Goal: Find specific page/section: Find specific page/section

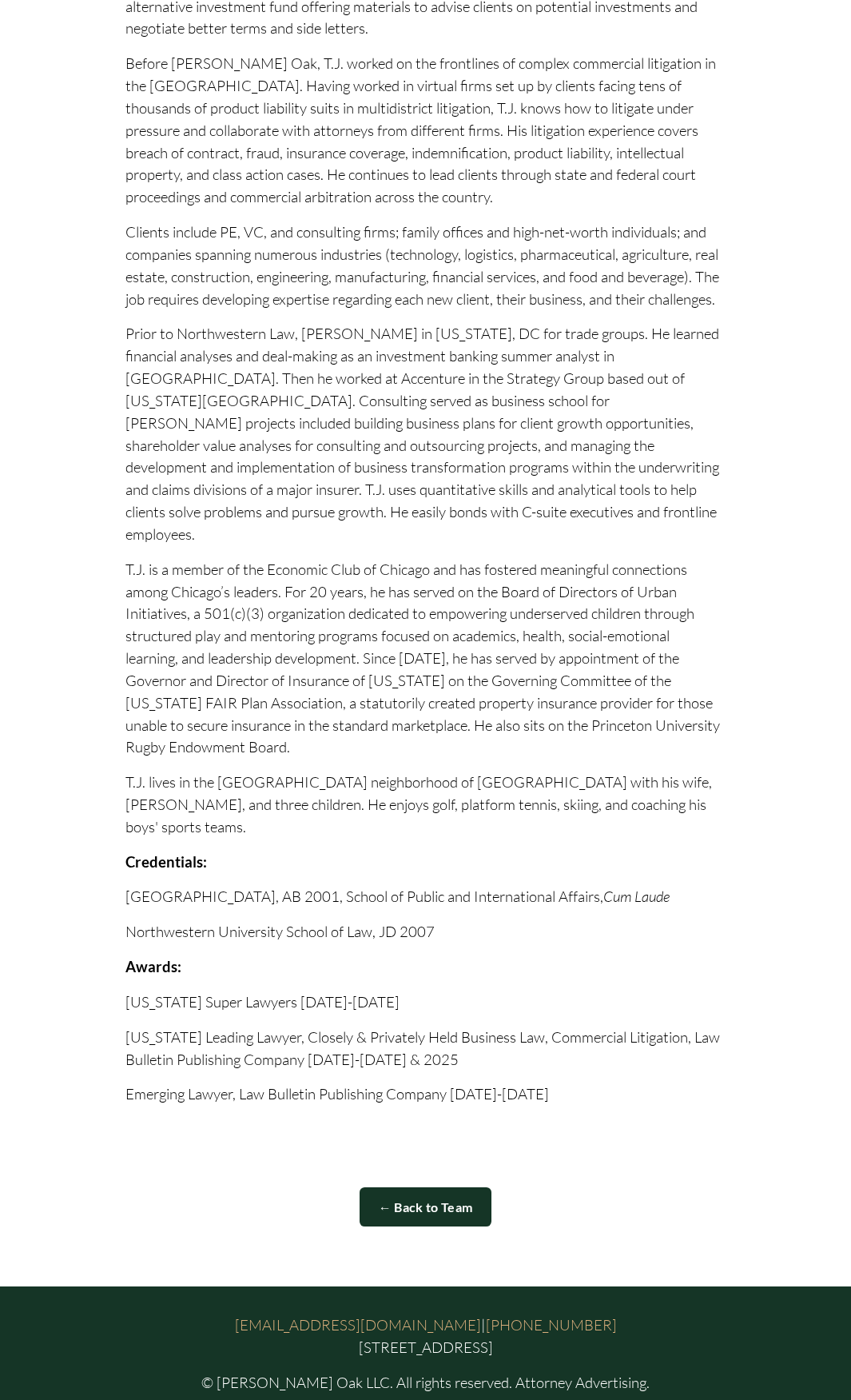
scroll to position [995, 0]
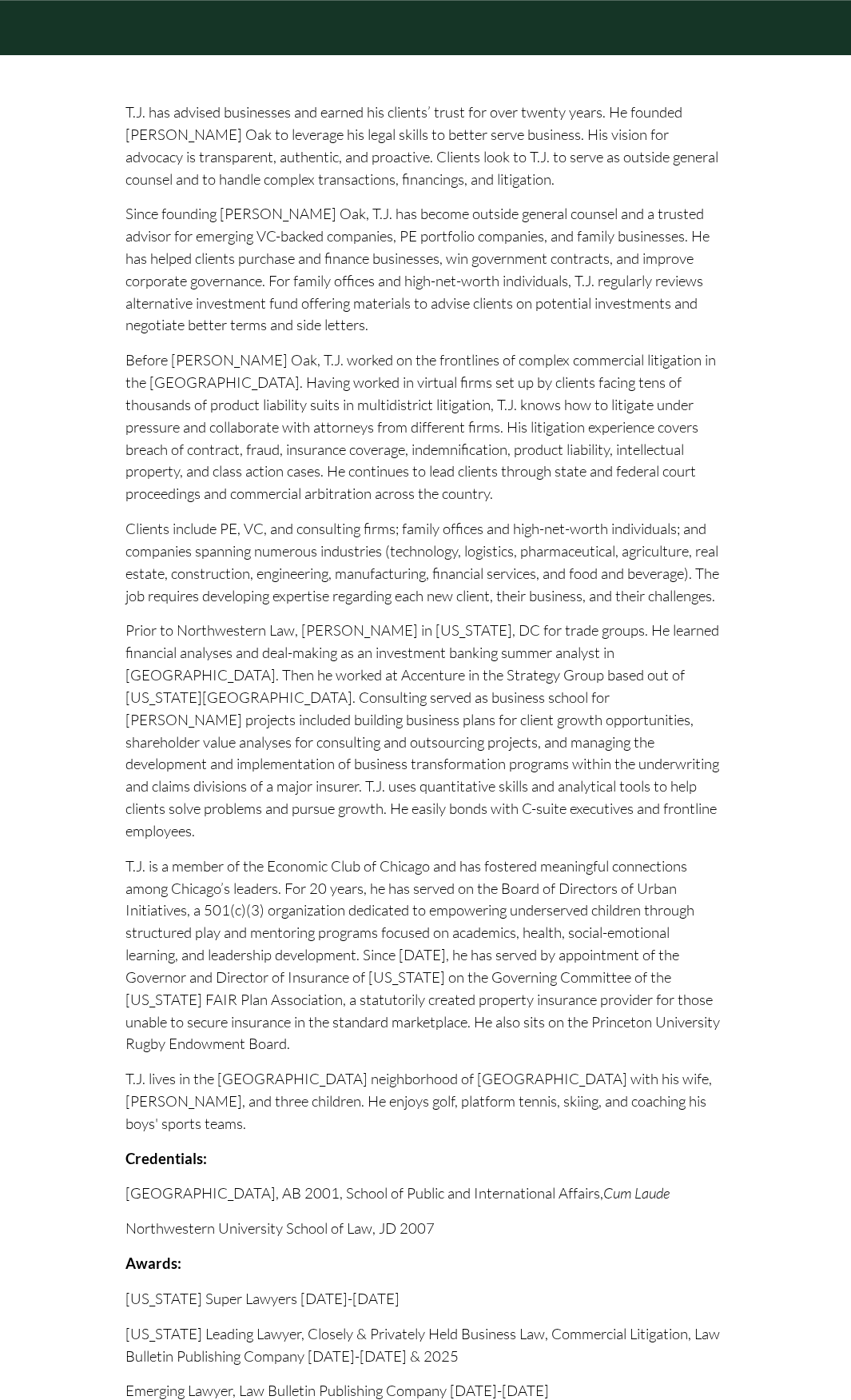
drag, startPoint x: 464, startPoint y: 600, endPoint x: 539, endPoint y: 423, distance: 192.2
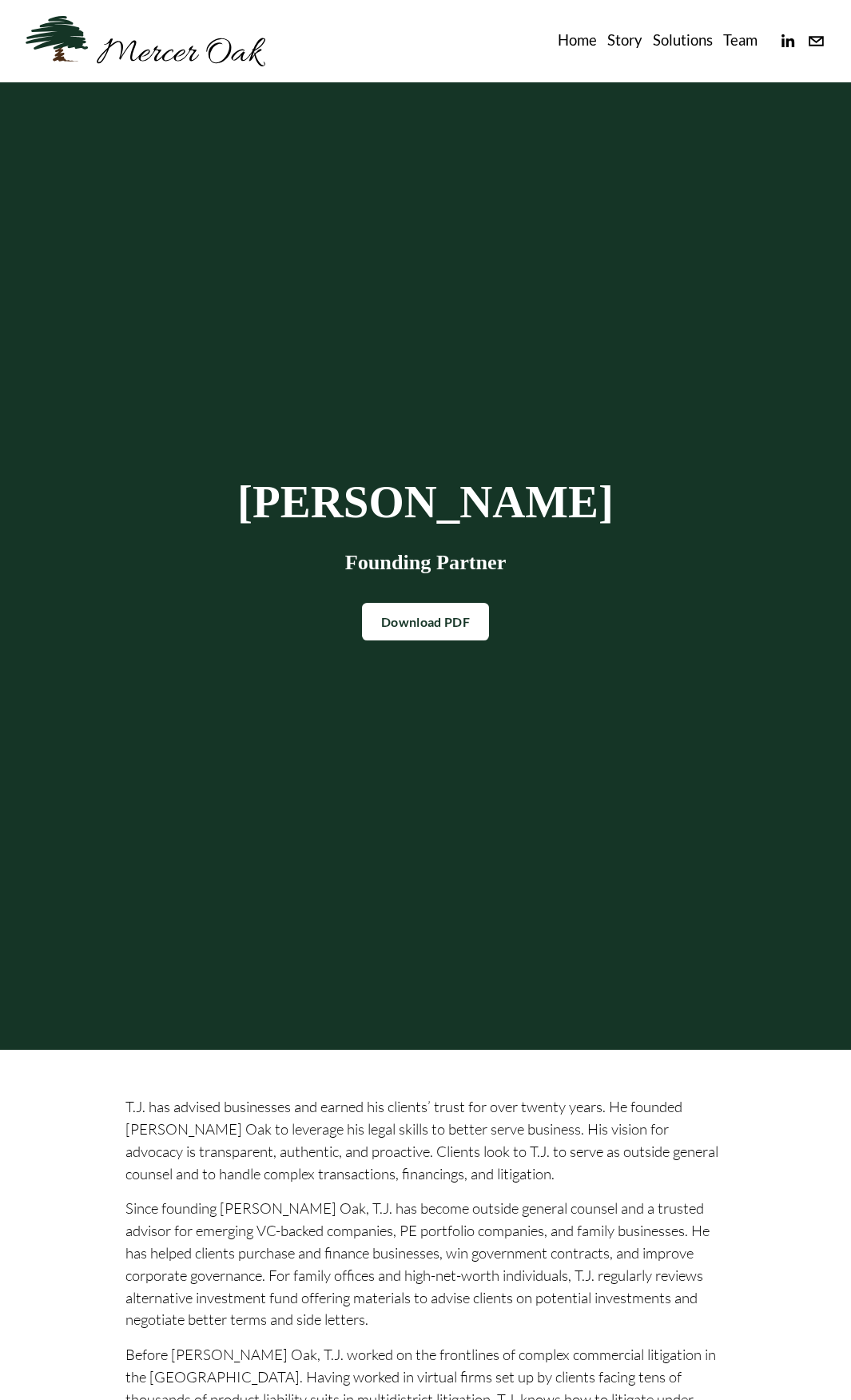
click at [731, 37] on link "Team" at bounding box center [741, 41] width 35 height 25
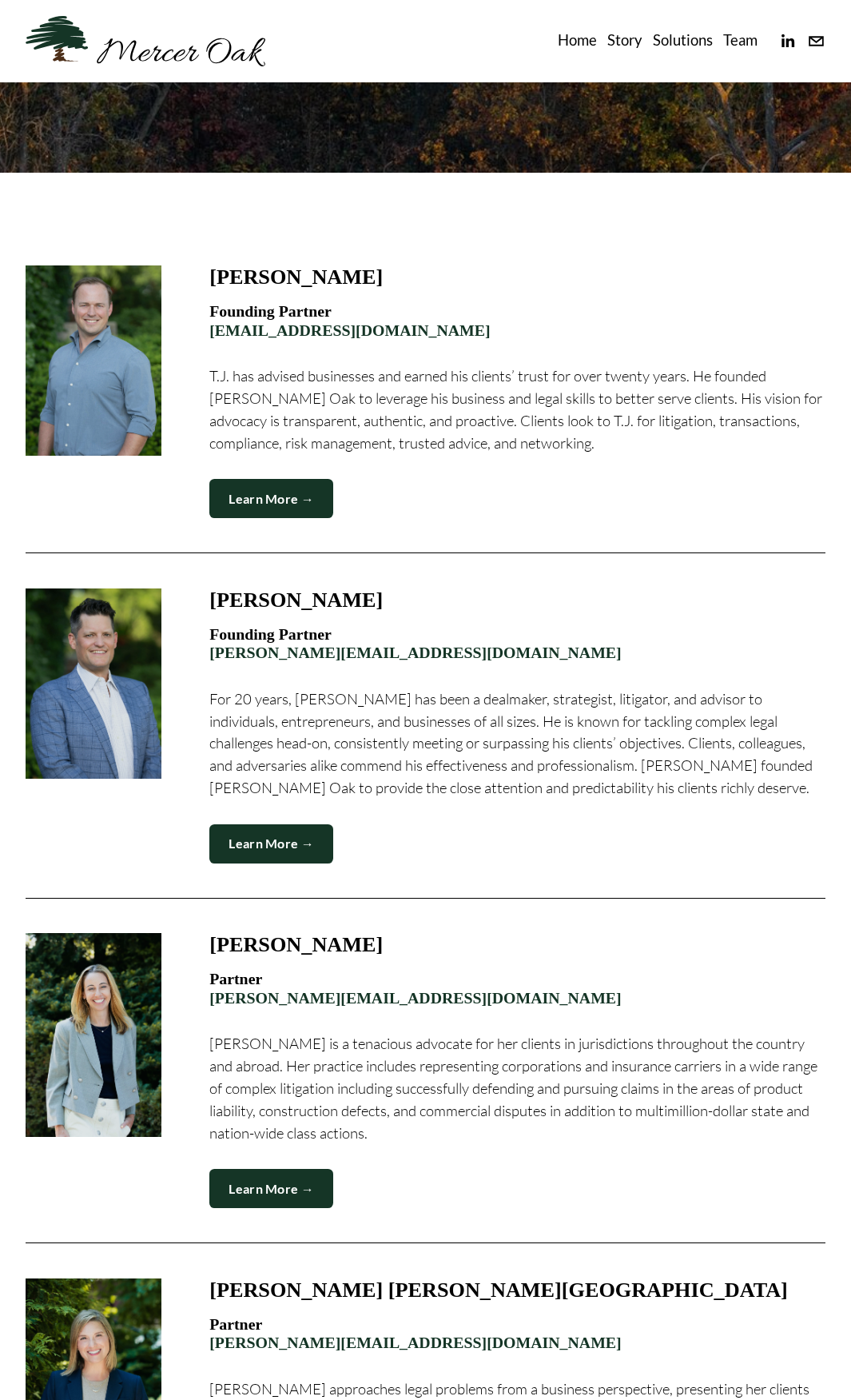
scroll to position [808, 0]
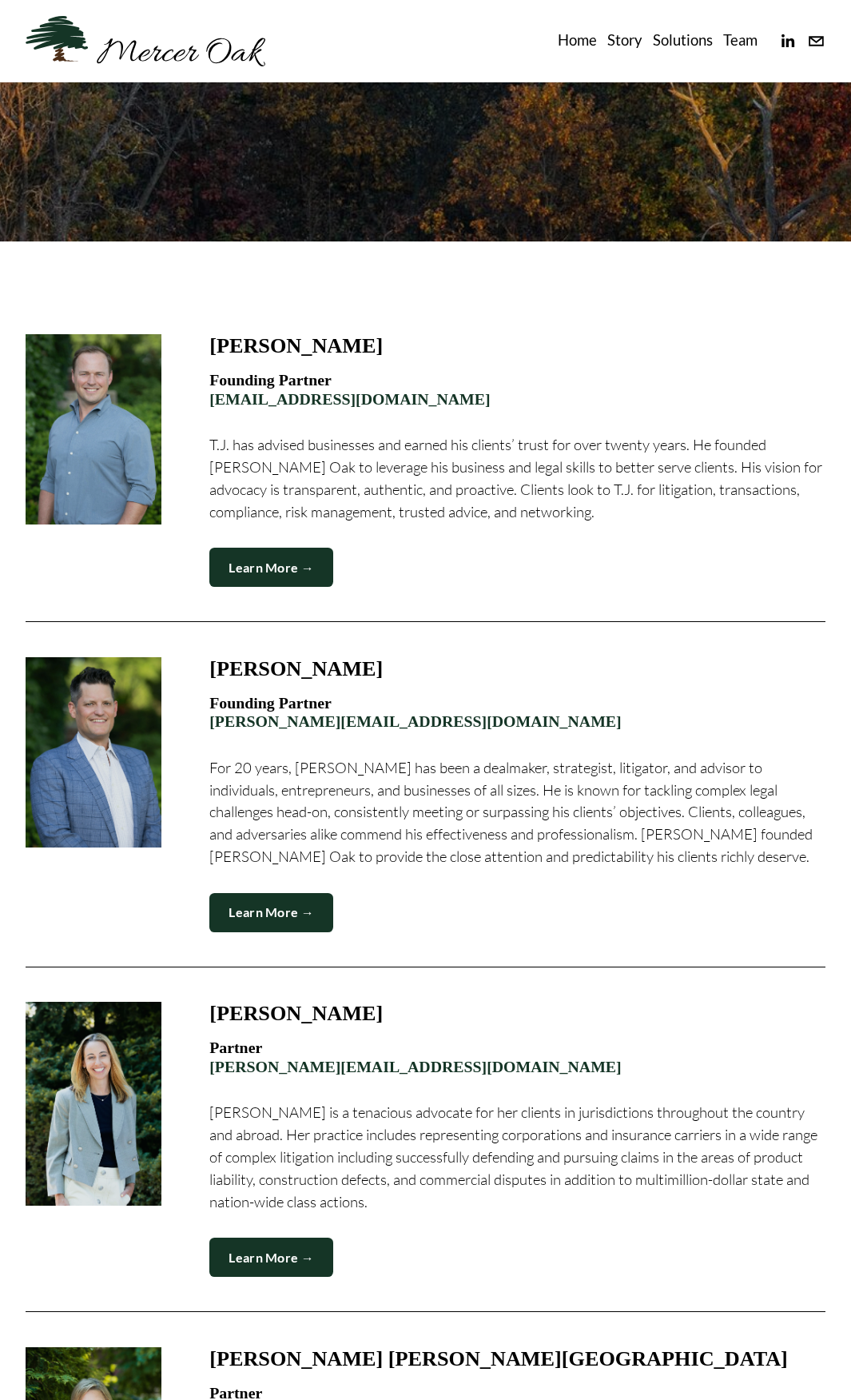
click at [106, 456] on div at bounding box center [93, 429] width 136 height 190
click at [276, 1259] on link "Learn More →" at bounding box center [271, 1257] width 124 height 39
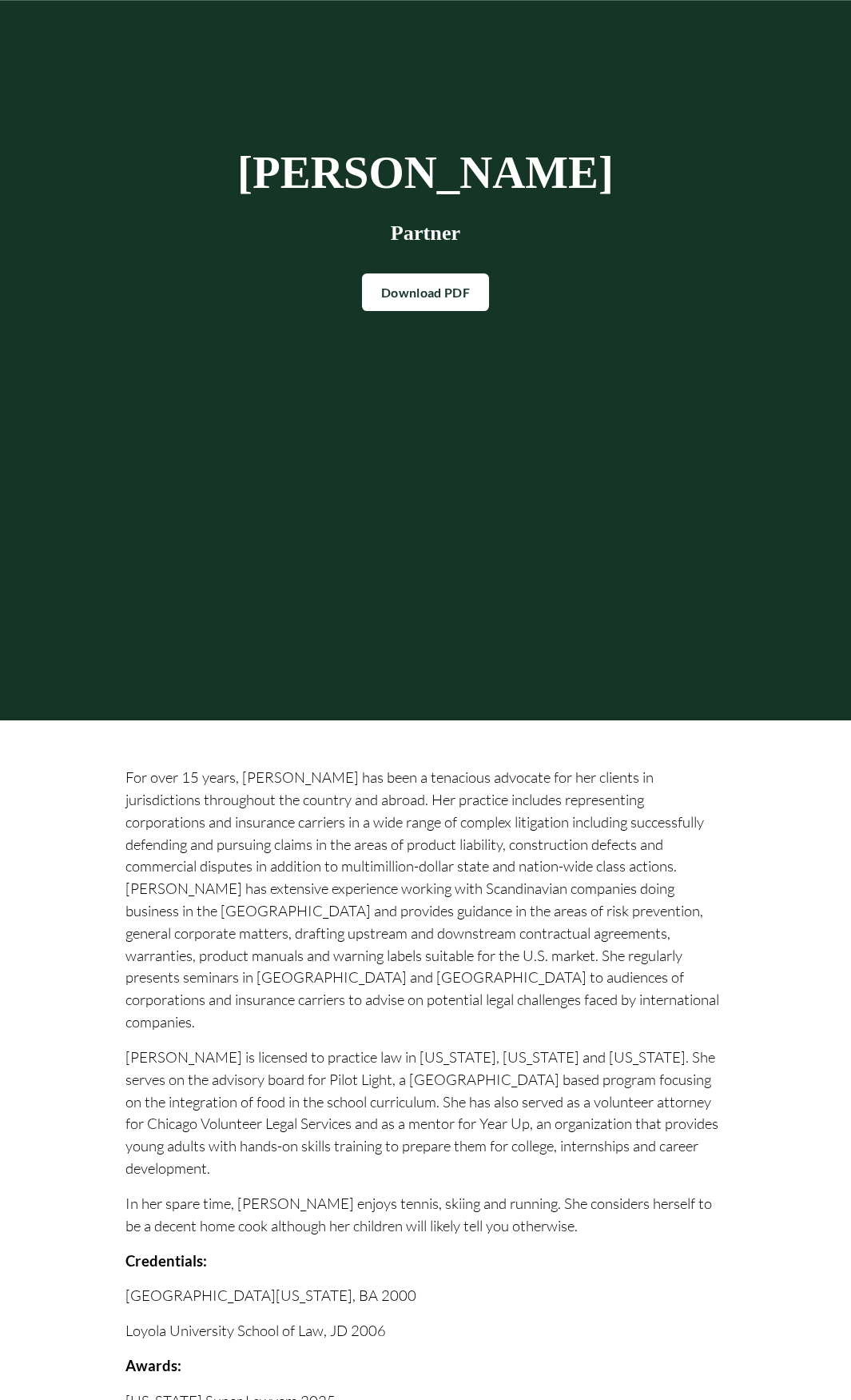
scroll to position [400, 0]
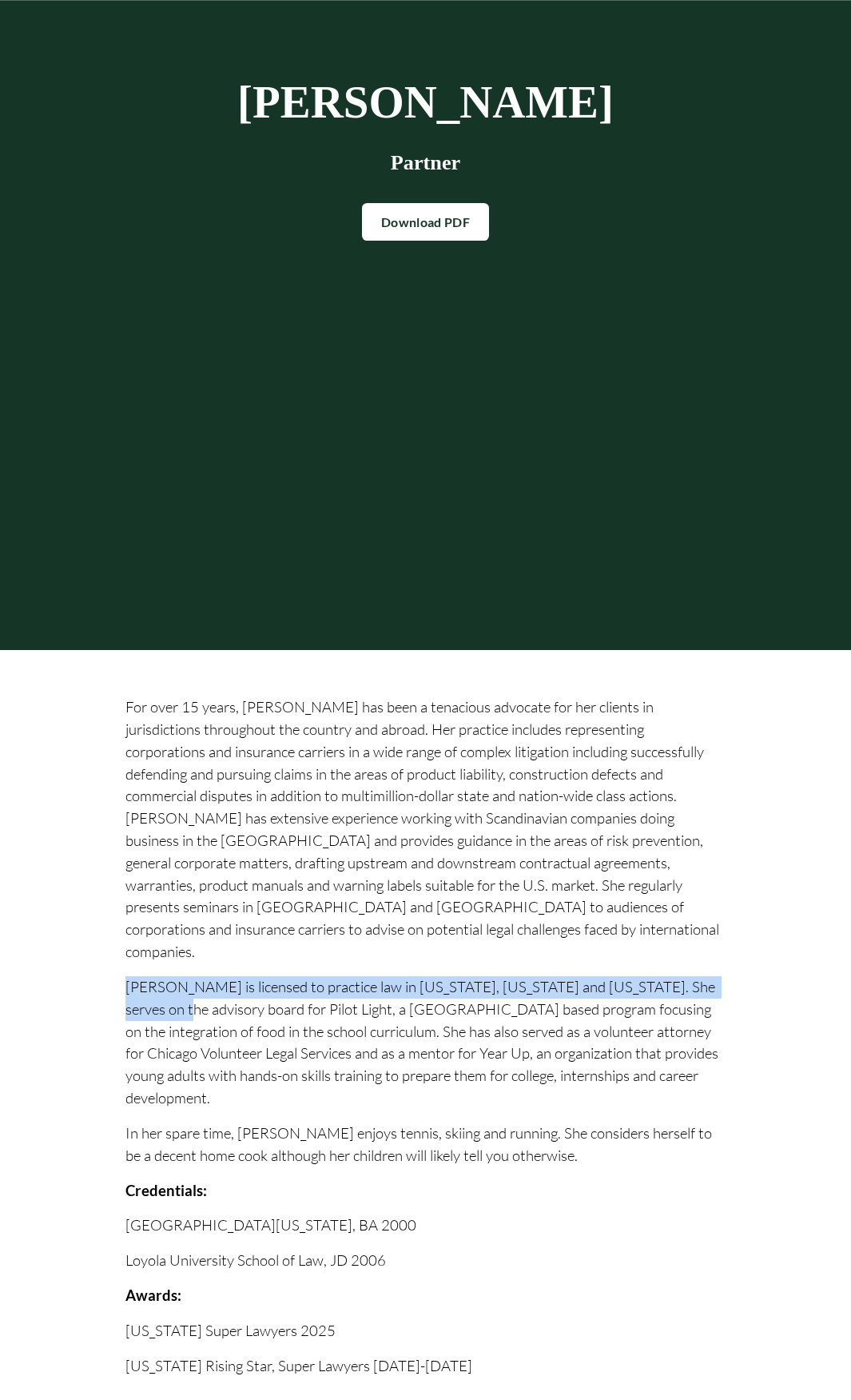
drag, startPoint x: 213, startPoint y: 1181, endPoint x: 125, endPoint y: 980, distance: 219.4
click at [125, 980] on div "For over 15 years, [PERSON_NAME] has been a tenacious advocate for her clients …" at bounding box center [426, 1043] width 627 height 695
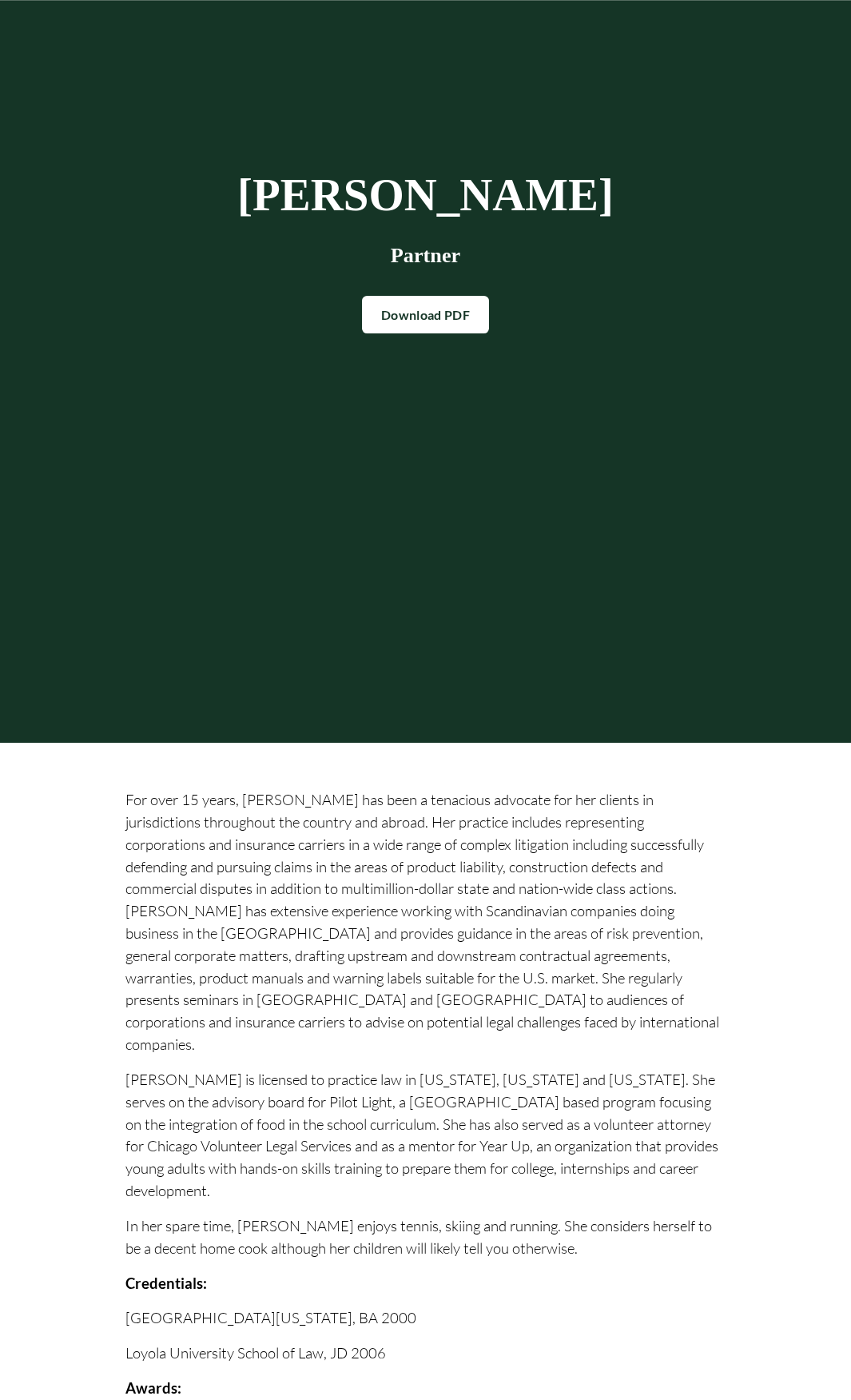
scroll to position [240, 0]
